Goal: Information Seeking & Learning: Learn about a topic

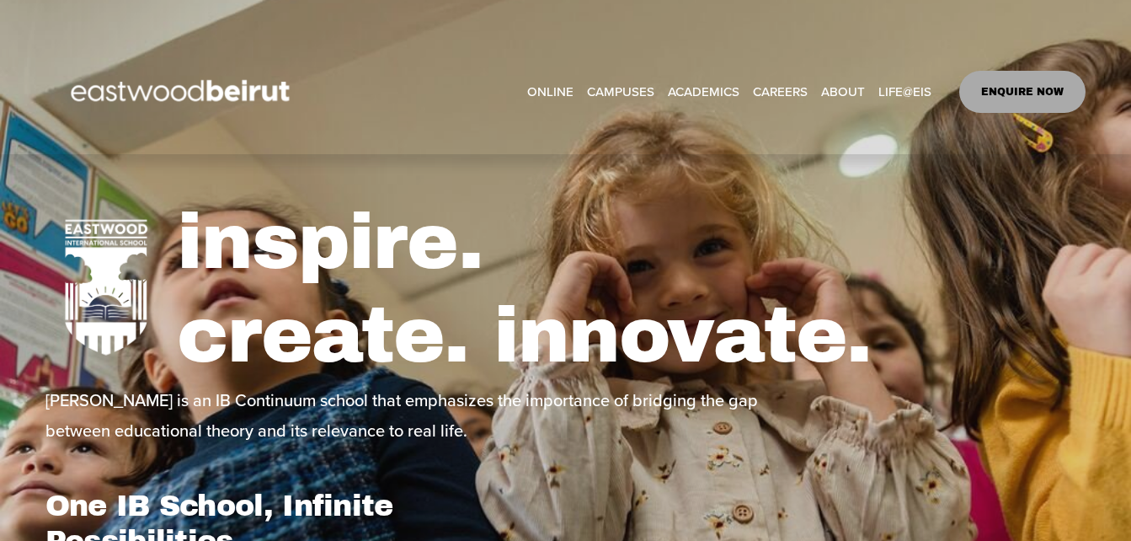
click at [770, 87] on link "CAREERS" at bounding box center [780, 91] width 55 height 25
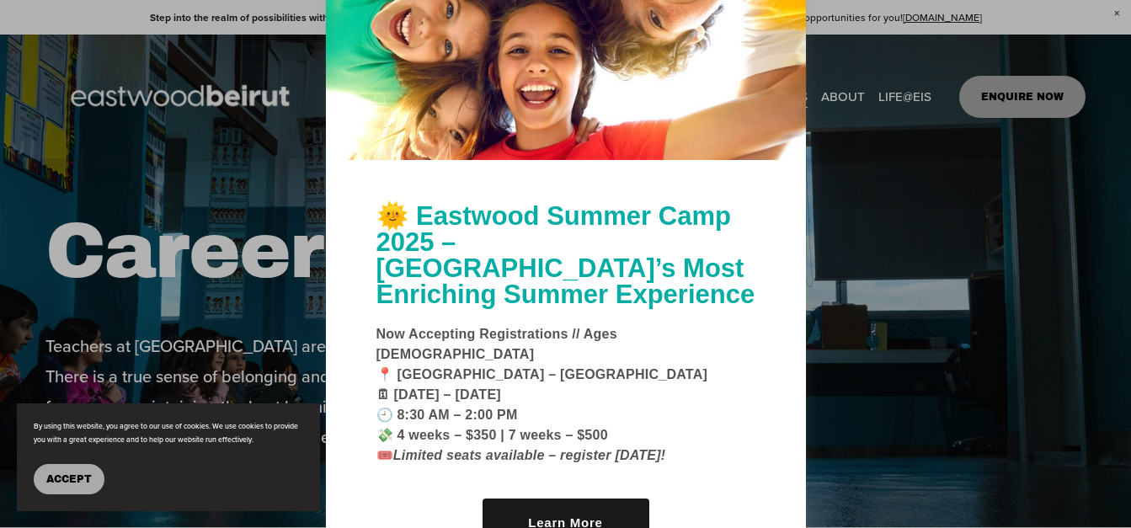
click at [68, 479] on span "Accept" at bounding box center [68, 479] width 45 height 12
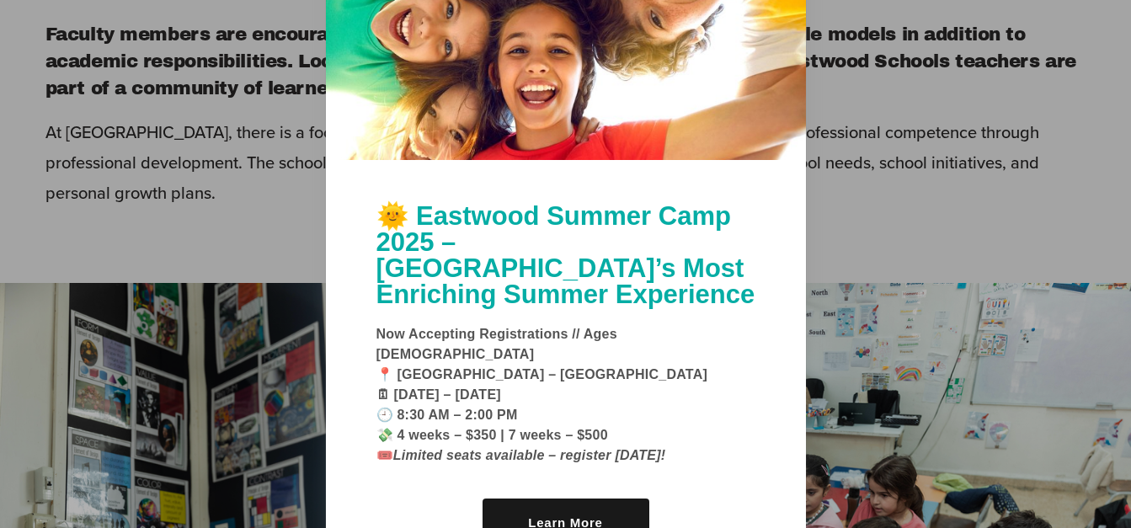
scroll to position [734, 0]
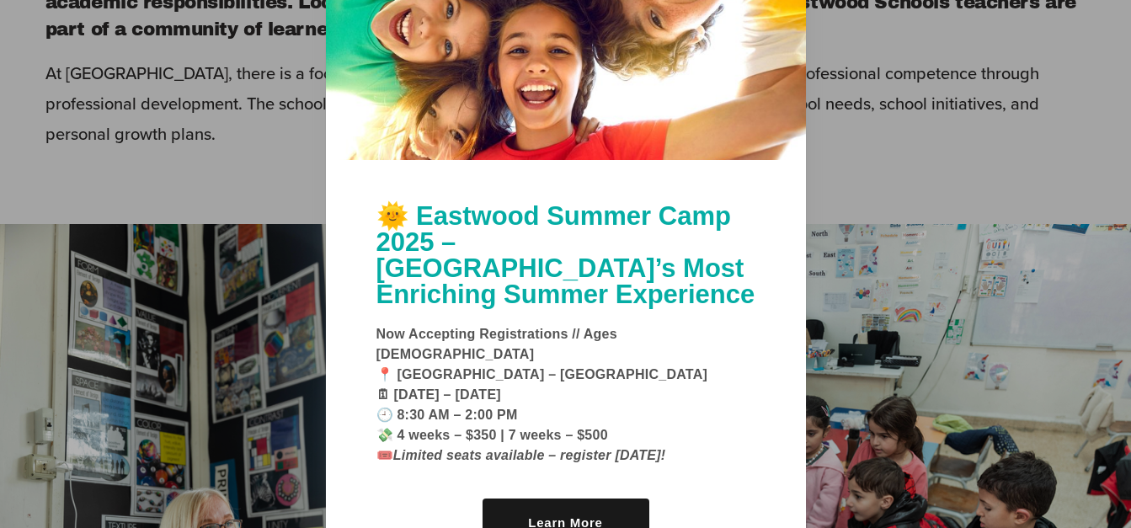
click at [785, 12] on div at bounding box center [566, 40] width 480 height 240
click at [537, 499] on link "Learn More" at bounding box center [566, 523] width 167 height 48
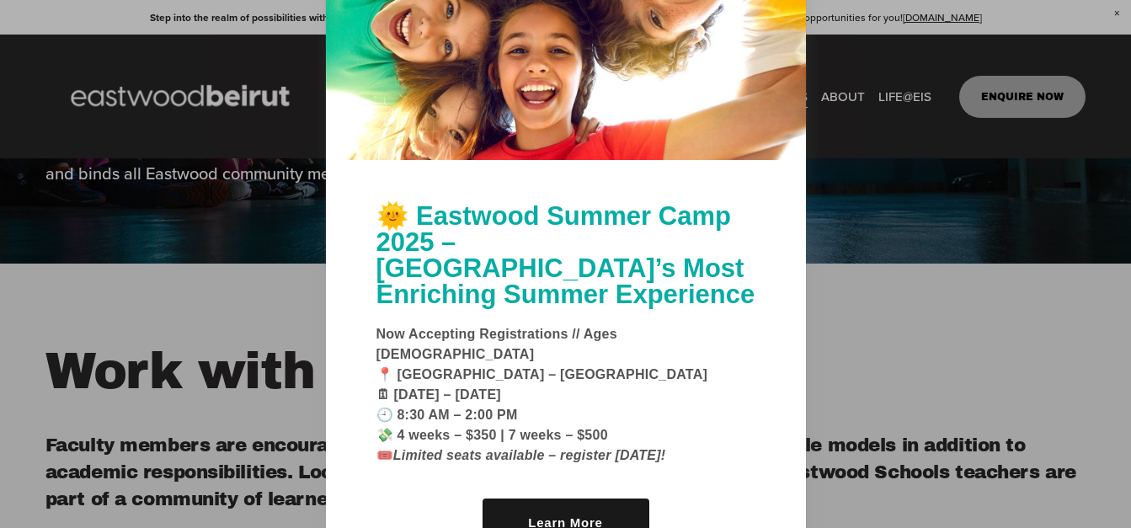
scroll to position [244, 0]
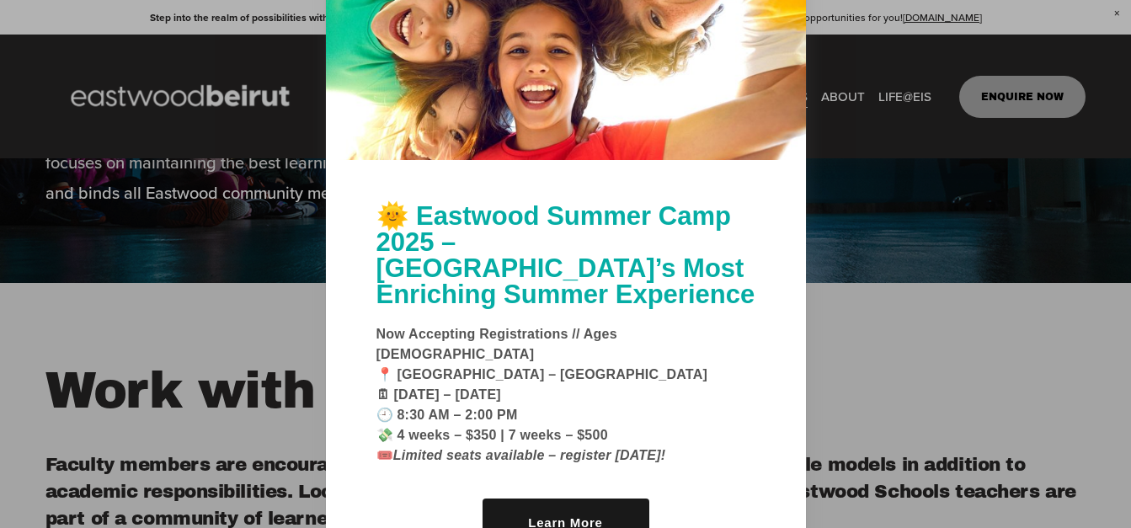
click at [796, 3] on div at bounding box center [566, 40] width 480 height 240
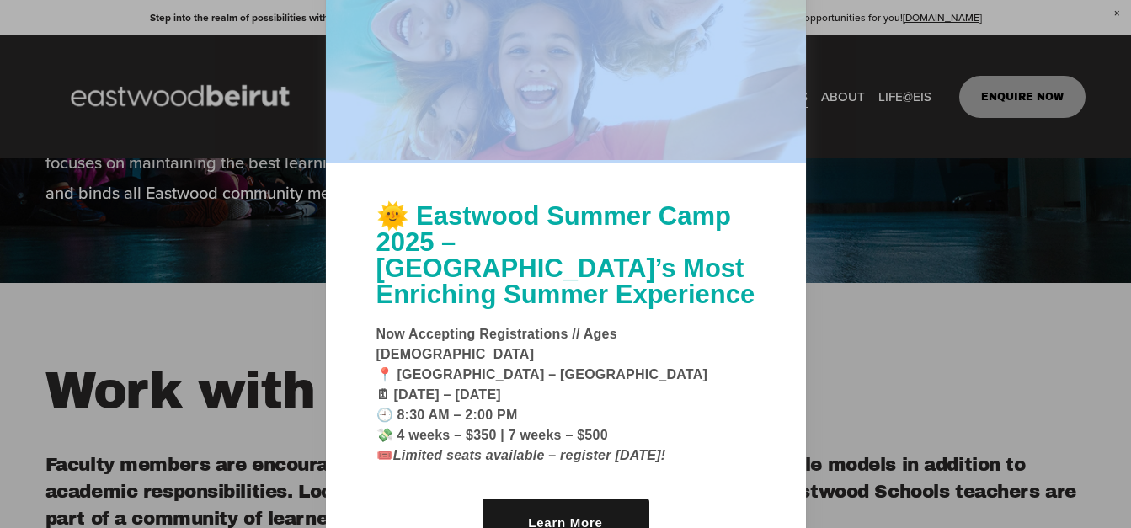
drag, startPoint x: 740, startPoint y: 11, endPoint x: 852, endPoint y: 52, distance: 119.4
click at [852, 52] on div "🌞 Eastwood Summer Camp 2025 – Beirut’s Most Enriching Summer Experience Now Acc…" at bounding box center [565, 264] width 1131 height 528
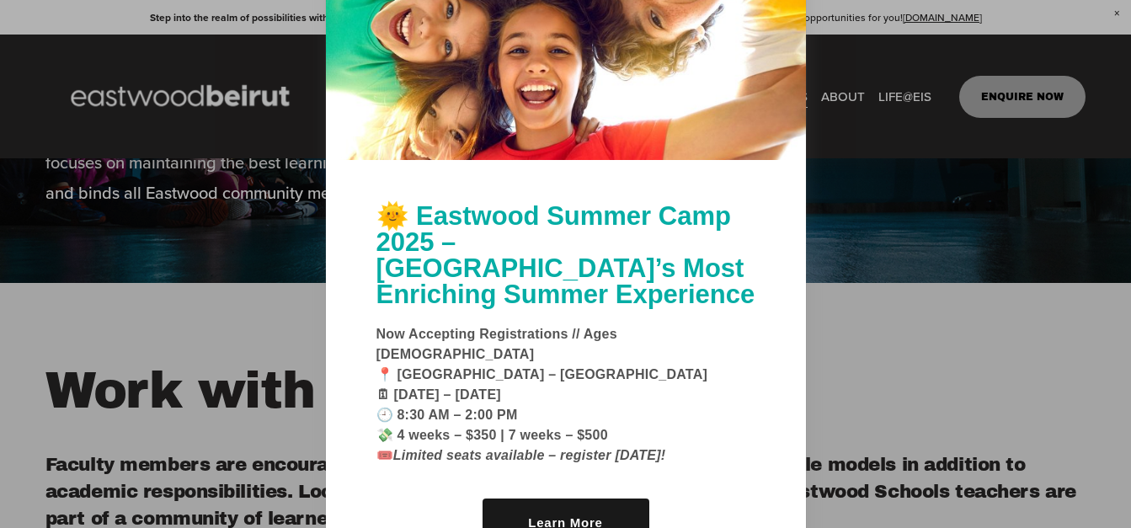
click at [788, 225] on div "🌞 Eastwood Summer Camp 2025 – Beirut’s Most Enriching Summer Experience Now Acc…" at bounding box center [566, 384] width 480 height 448
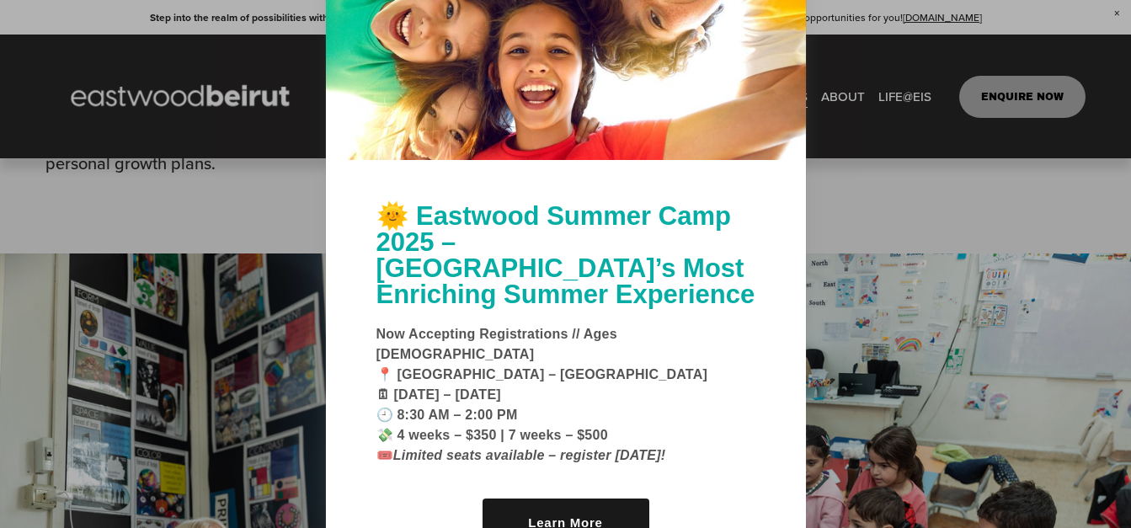
scroll to position [636, 0]
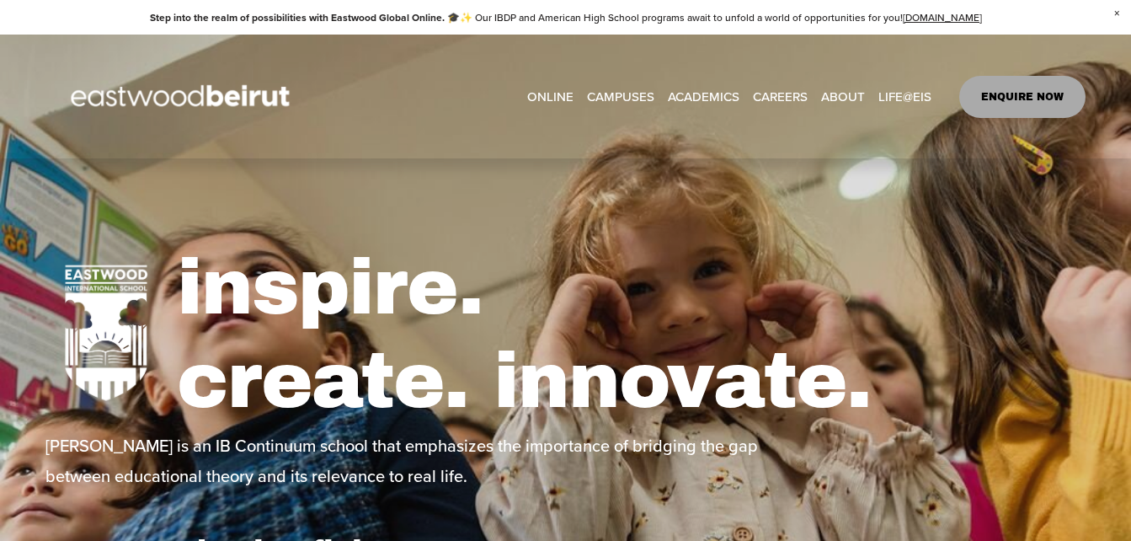
click at [771, 88] on link "CAREERS" at bounding box center [780, 95] width 55 height 25
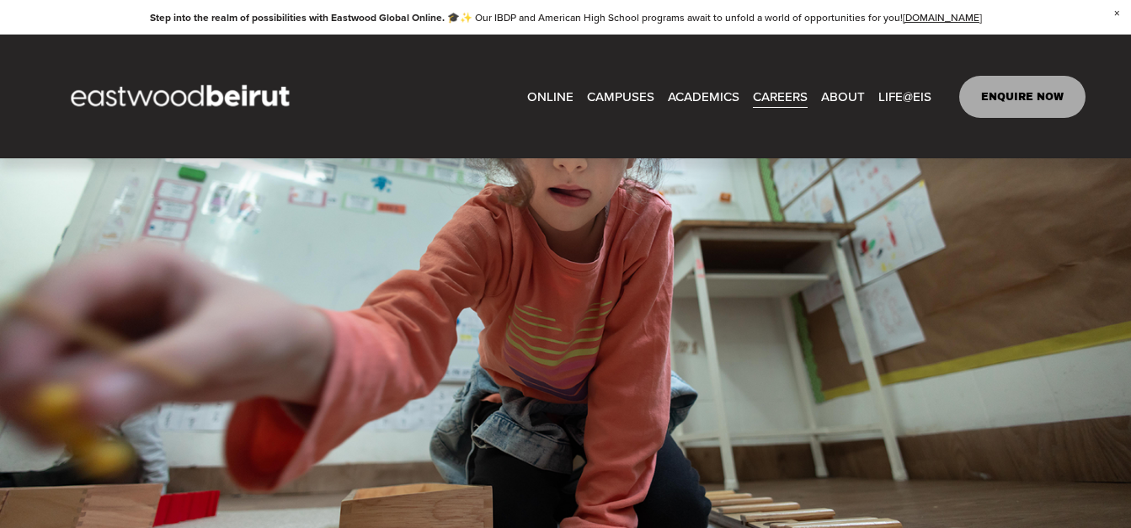
scroll to position [2191, 0]
